Goal: Navigation & Orientation: Find specific page/section

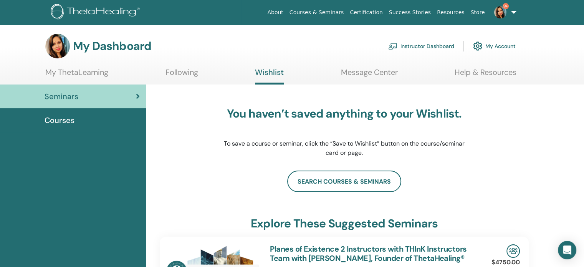
click at [443, 46] on link "Instructor Dashboard" at bounding box center [421, 46] width 66 height 17
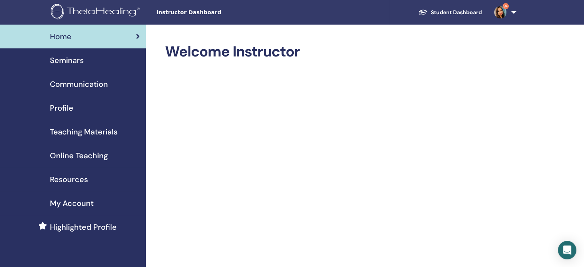
click at [65, 60] on span "Seminars" at bounding box center [67, 61] width 34 height 12
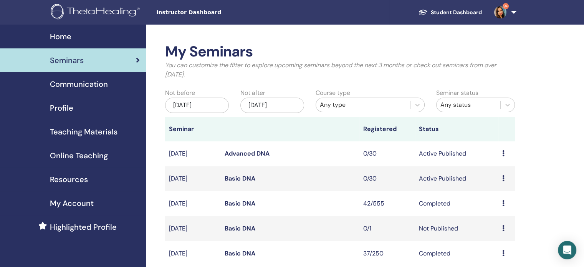
click at [91, 86] on span "Communication" at bounding box center [79, 84] width 58 height 12
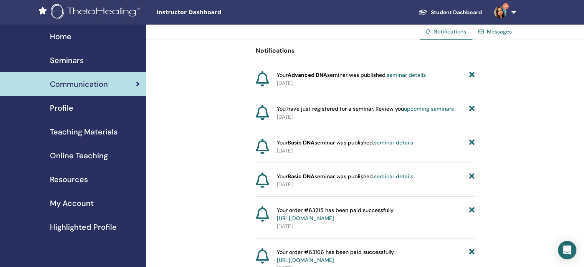
click at [72, 108] on span "Profile" at bounding box center [61, 108] width 23 height 12
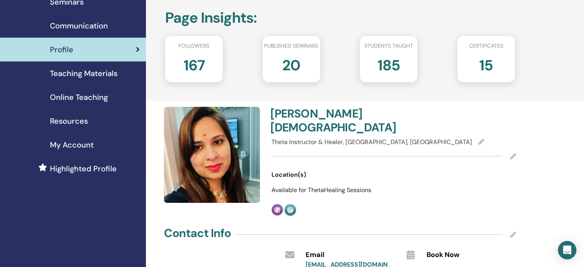
scroll to position [38, 0]
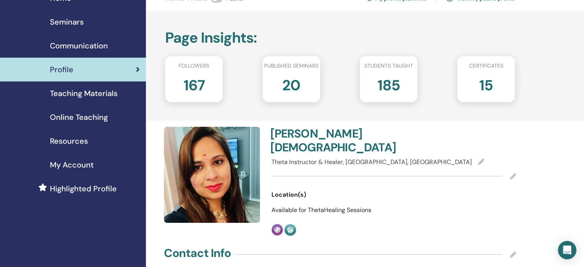
click at [97, 95] on span "Teaching Materials" at bounding box center [84, 94] width 68 height 12
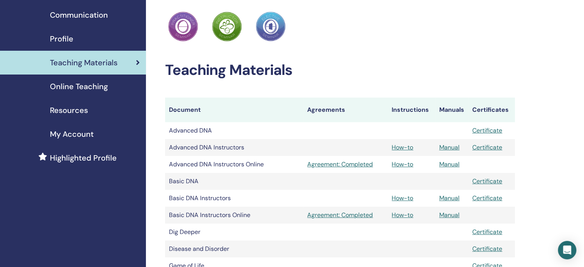
scroll to position [77, 0]
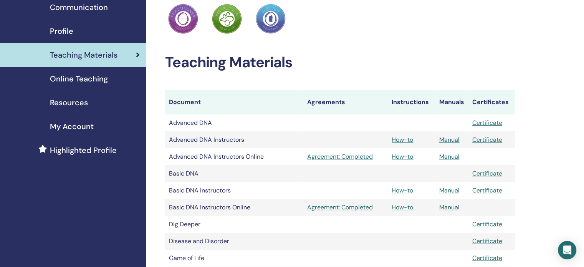
click at [100, 82] on span "Online Teaching" at bounding box center [79, 79] width 58 height 12
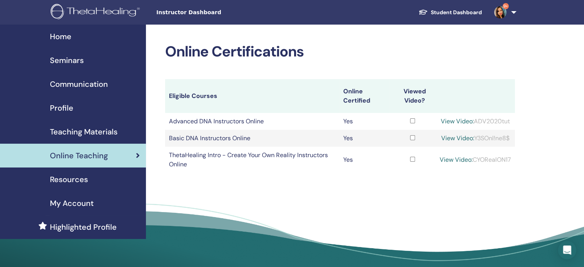
drag, startPoint x: 473, startPoint y: 160, endPoint x: 512, endPoint y: 162, distance: 38.5
click at [512, 162] on td "View Video: CYORealON17" at bounding box center [475, 160] width 79 height 26
copy div "CYORealON17"
click at [242, 156] on td "ThetaHealing Intro - Create Your Own Reality Instructors Online" at bounding box center [252, 160] width 174 height 26
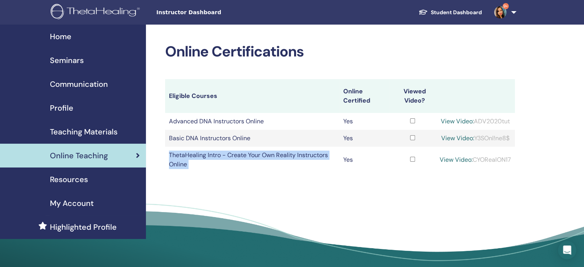
click at [242, 156] on td "ThetaHealing Intro - Create Your Own Reality Instructors Online" at bounding box center [252, 160] width 174 height 26
click at [217, 168] on td "ThetaHealing Intro - Create Your Own Reality Instructors Online" at bounding box center [252, 160] width 174 height 26
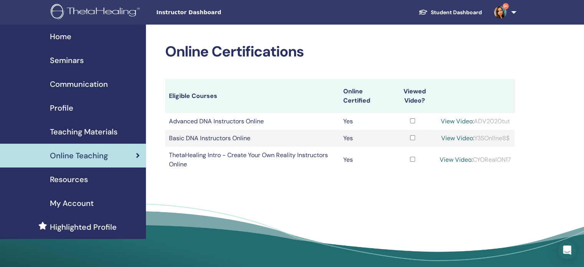
drag, startPoint x: 474, startPoint y: 160, endPoint x: 512, endPoint y: 161, distance: 37.7
click at [512, 161] on td "View Video: CYORealON17" at bounding box center [475, 160] width 79 height 26
copy div "CYORealON17"
click at [443, 159] on link "View Video:" at bounding box center [456, 160] width 33 height 8
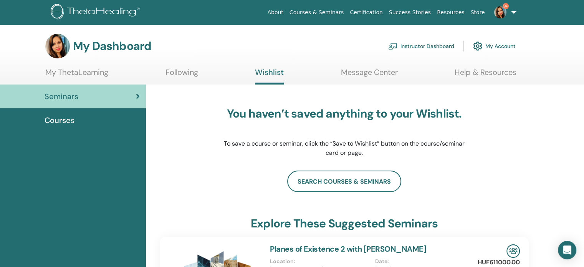
click at [407, 41] on link "Instructor Dashboard" at bounding box center [421, 46] width 66 height 17
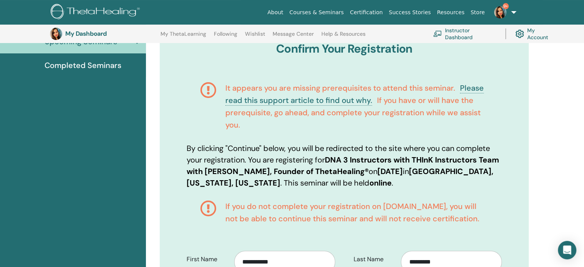
scroll to position [57, 0]
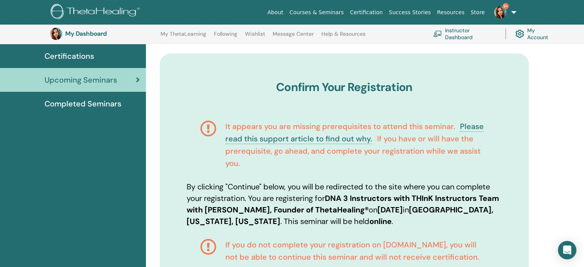
click at [102, 105] on span "Completed Seminars" at bounding box center [83, 104] width 77 height 12
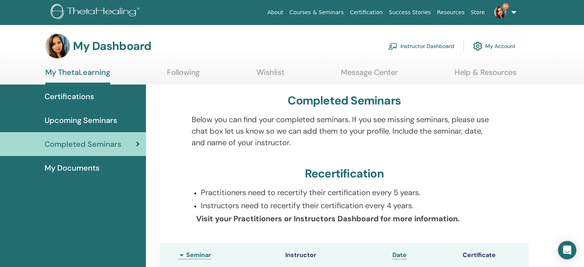
click at [84, 119] on span "Upcoming Seminars" at bounding box center [81, 121] width 73 height 12
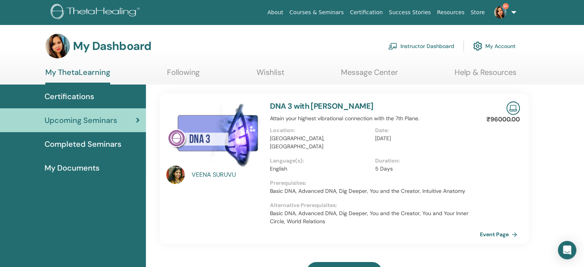
click at [87, 146] on span "Completed Seminars" at bounding box center [83, 144] width 77 height 12
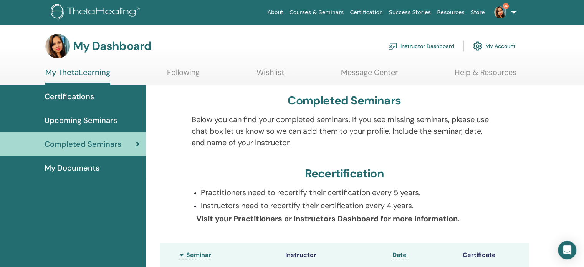
click at [93, 169] on span "My Documents" at bounding box center [72, 168] width 55 height 12
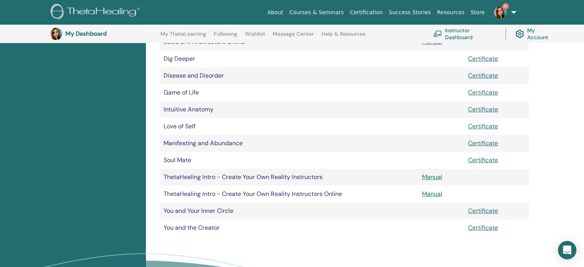
scroll to position [249, 0]
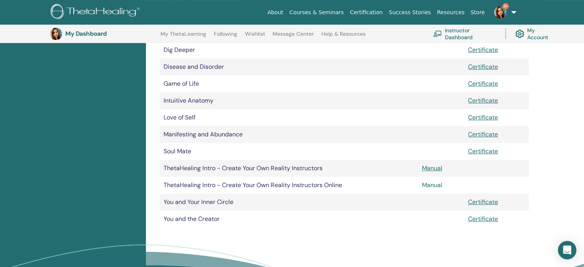
click at [427, 186] on link "Manual" at bounding box center [432, 185] width 20 height 8
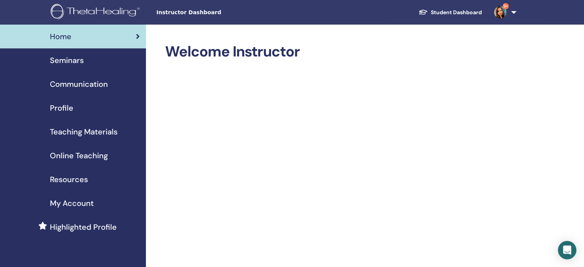
click at [65, 60] on span "Seminars" at bounding box center [67, 61] width 34 height 12
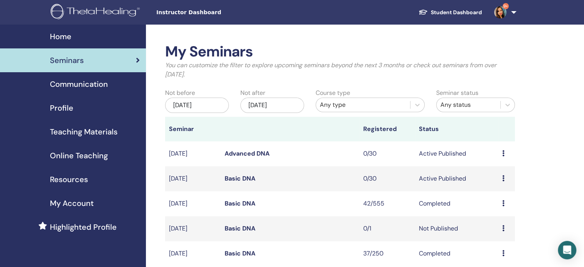
click at [239, 153] on link "Advanced DNA" at bounding box center [247, 153] width 45 height 8
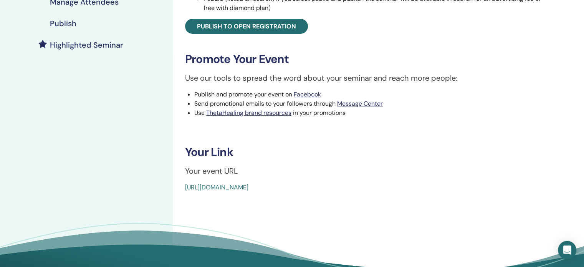
scroll to position [231, 0]
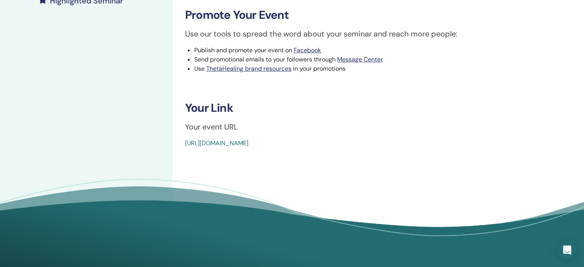
click at [249, 143] on link "[URL][DOMAIN_NAME]" at bounding box center [216, 143] width 63 height 8
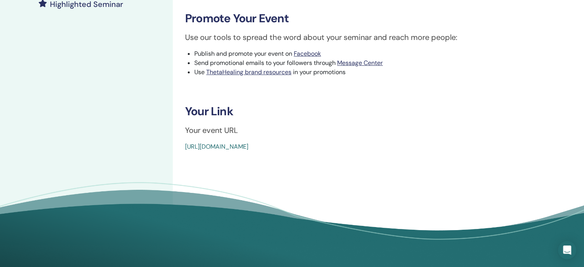
scroll to position [231, 0]
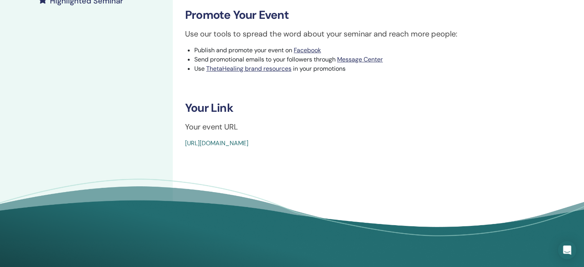
click at [249, 141] on link "https://www.thetahealing.com/seminar-380104-details.html" at bounding box center [216, 143] width 63 height 8
